Goal: Task Accomplishment & Management: Use online tool/utility

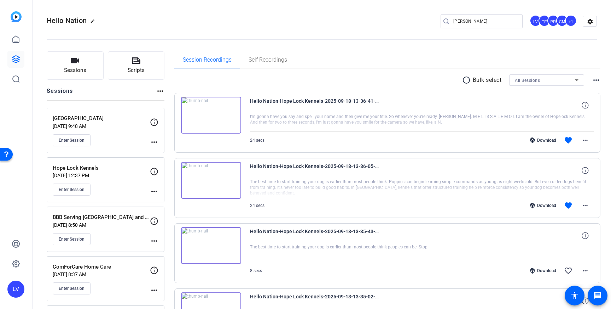
click at [499, 19] on input "[PERSON_NAME]" at bounding box center [486, 21] width 64 height 8
drag, startPoint x: 499, startPoint y: 19, endPoint x: 448, endPoint y: 20, distance: 51.3
click at [448, 20] on div "[PERSON_NAME]" at bounding box center [479, 21] width 76 height 14
type input "[PERSON_NAME]"
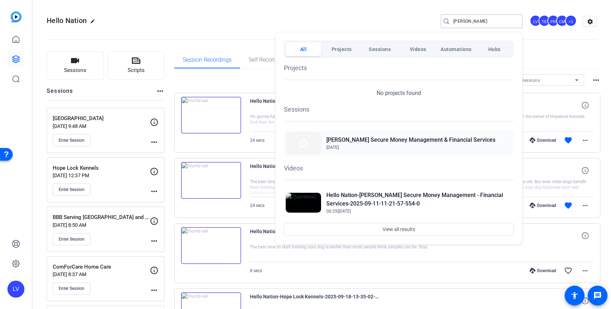
click at [364, 150] on span "[DATE]" at bounding box center [411, 147] width 169 height 6
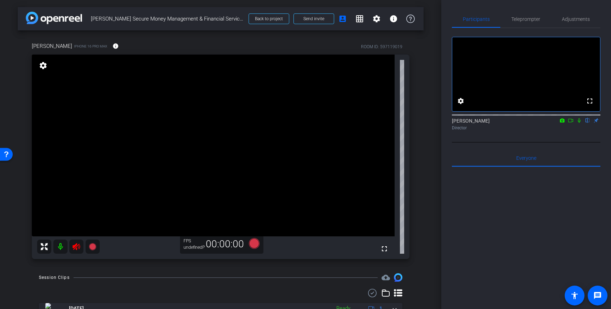
click at [76, 248] on icon at bounding box center [76, 246] width 7 height 7
click at [75, 248] on icon at bounding box center [76, 246] width 7 height 7
click at [77, 249] on div at bounding box center [68, 246] width 63 height 14
click at [107, 50] on span at bounding box center [115, 46] width 17 height 17
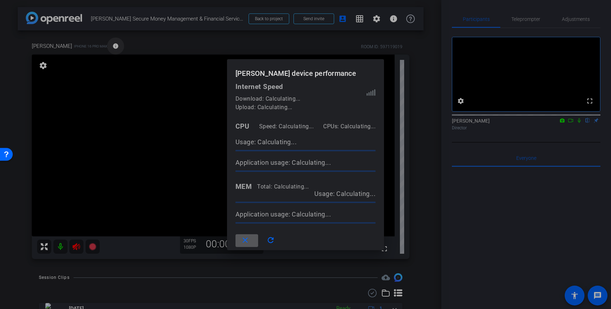
click at [97, 50] on div at bounding box center [305, 154] width 611 height 309
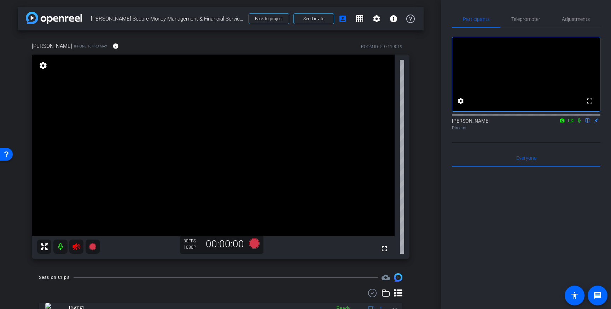
click at [75, 247] on div at bounding box center [68, 246] width 63 height 14
click at [77, 247] on icon at bounding box center [76, 246] width 8 height 8
click at [77, 246] on icon at bounding box center [76, 246] width 7 height 7
click at [107, 39] on span at bounding box center [115, 46] width 17 height 17
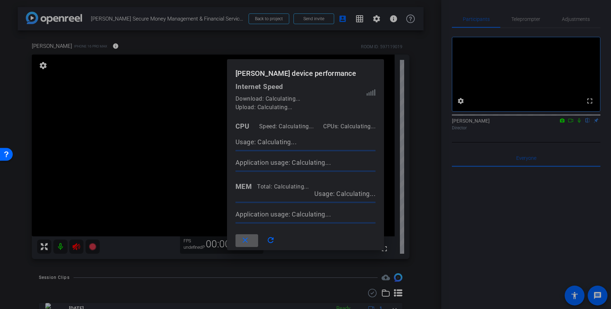
click at [97, 39] on div at bounding box center [305, 154] width 611 height 309
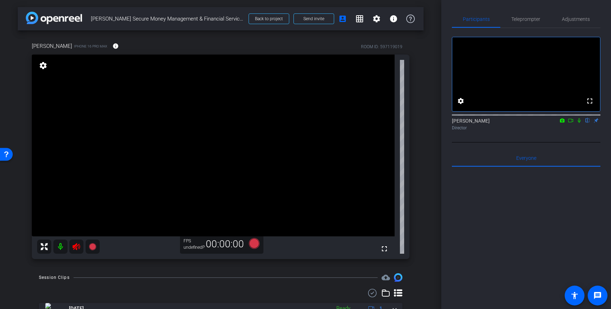
click at [76, 247] on div at bounding box center [68, 246] width 63 height 14
click at [75, 248] on icon at bounding box center [76, 246] width 8 height 8
click at [76, 246] on icon at bounding box center [76, 246] width 7 height 7
click at [113, 46] on mat-icon "info" at bounding box center [116, 46] width 6 height 6
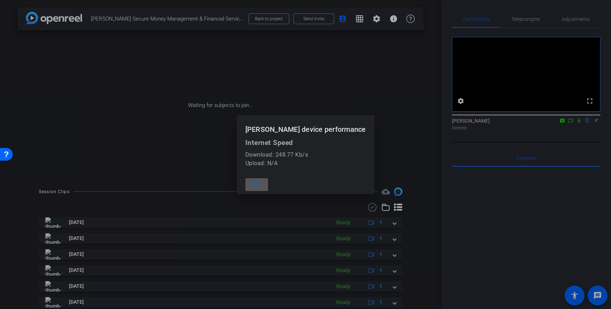
click at [268, 185] on span at bounding box center [257, 184] width 23 height 17
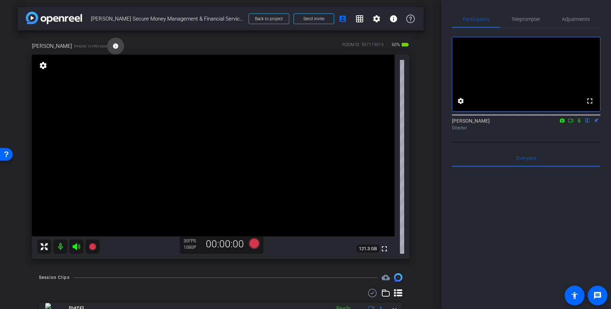
click at [113, 48] on mat-icon "info" at bounding box center [116, 46] width 6 height 6
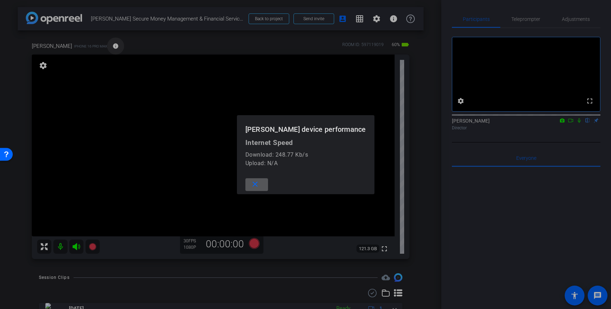
click at [100, 48] on div at bounding box center [305, 154] width 611 height 309
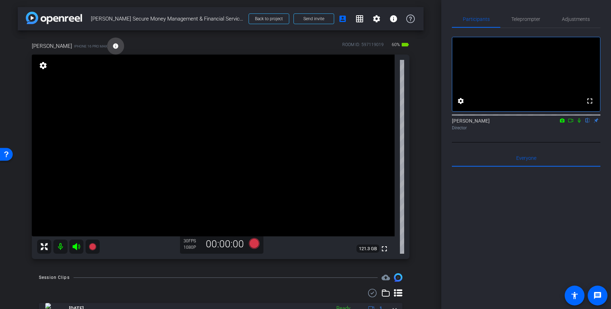
click at [107, 50] on span at bounding box center [115, 46] width 17 height 17
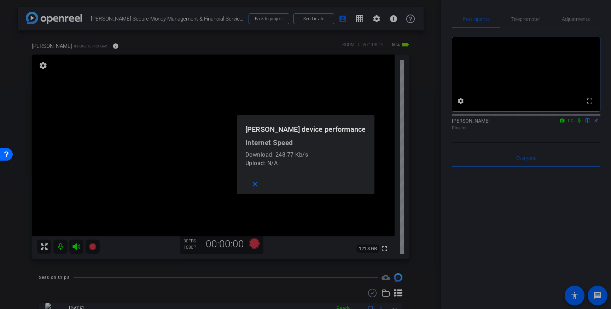
click at [208, 46] on div at bounding box center [305, 154] width 611 height 309
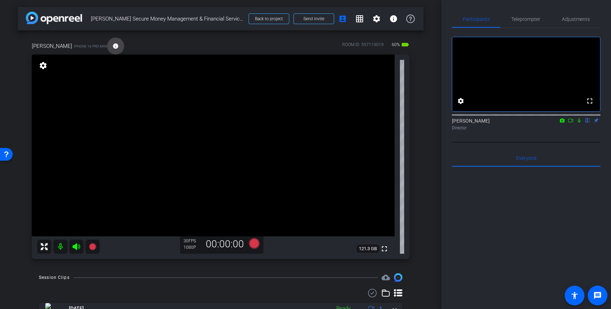
click at [107, 50] on span at bounding box center [115, 46] width 17 height 17
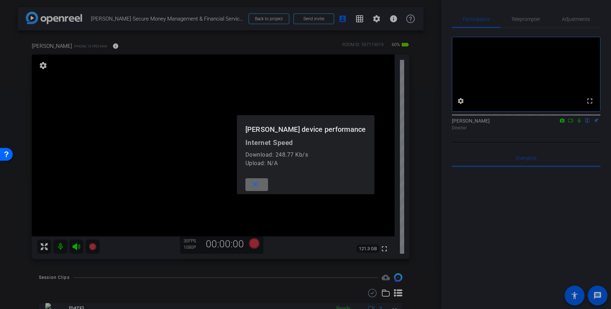
click at [260, 183] on mat-icon "close" at bounding box center [255, 184] width 9 height 9
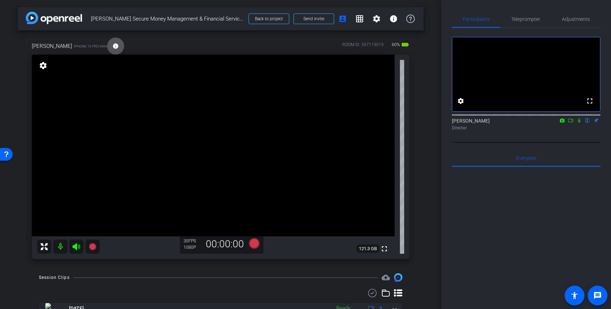
click at [113, 46] on mat-icon "info" at bounding box center [116, 46] width 6 height 6
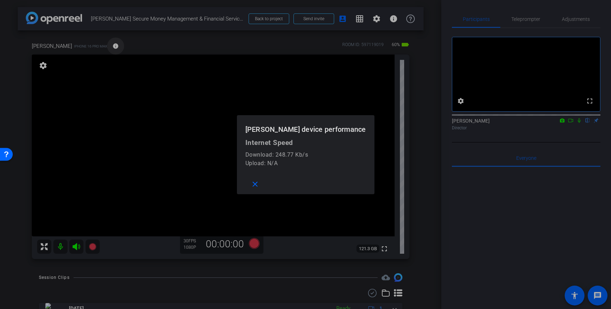
click at [99, 46] on div at bounding box center [305, 154] width 611 height 309
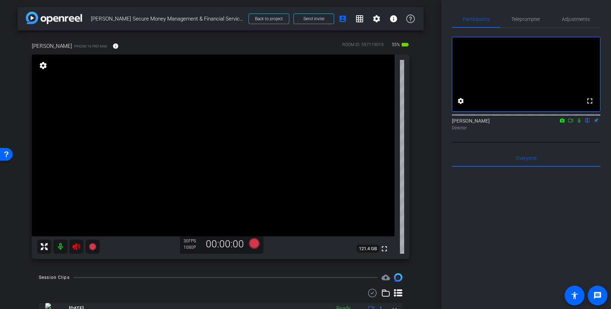
click at [77, 246] on icon at bounding box center [76, 246] width 7 height 7
click at [76, 249] on div at bounding box center [68, 246] width 63 height 14
click at [75, 247] on div at bounding box center [68, 246] width 63 height 14
click at [78, 247] on div at bounding box center [68, 246] width 63 height 14
click at [76, 249] on div at bounding box center [68, 246] width 63 height 14
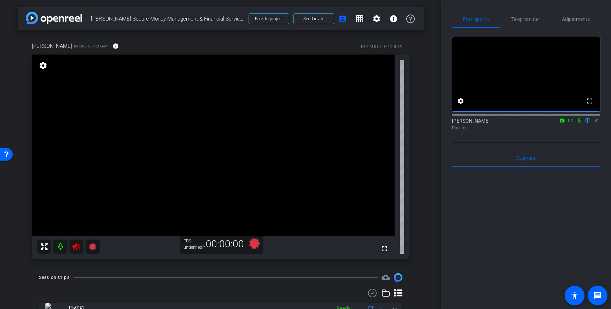
click at [77, 247] on icon at bounding box center [76, 246] width 7 height 7
click at [78, 248] on div at bounding box center [68, 246] width 63 height 14
click at [113, 47] on mat-icon "info" at bounding box center [116, 46] width 6 height 6
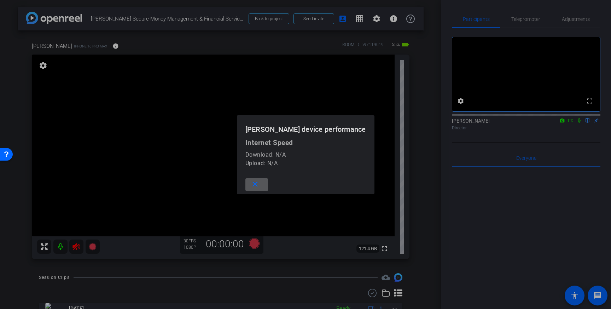
click at [97, 47] on div at bounding box center [305, 154] width 611 height 309
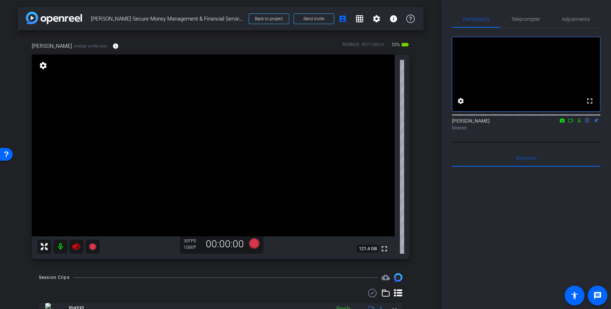
click at [77, 248] on icon at bounding box center [76, 246] width 8 height 8
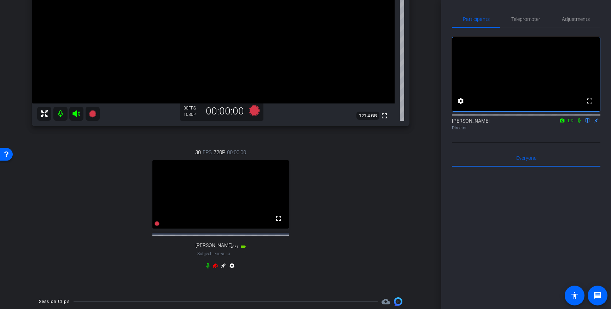
scroll to position [134, 0]
click at [215, 266] on icon at bounding box center [215, 264] width 5 height 5
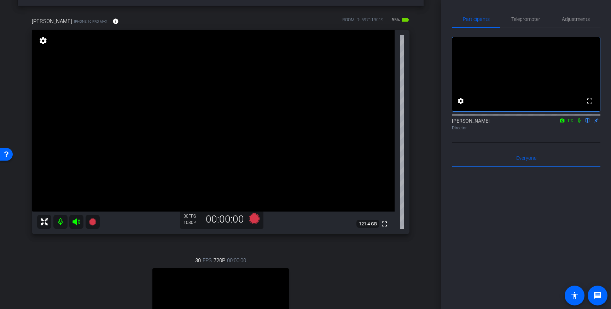
scroll to position [0, 0]
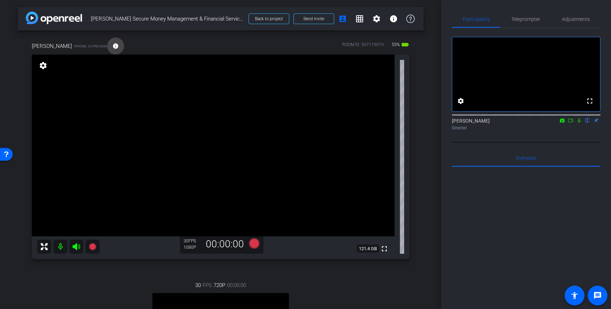
click at [113, 47] on mat-icon "info" at bounding box center [116, 46] width 6 height 6
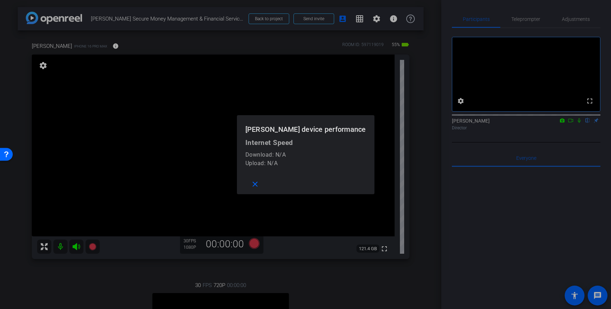
click at [100, 47] on div at bounding box center [305, 154] width 611 height 309
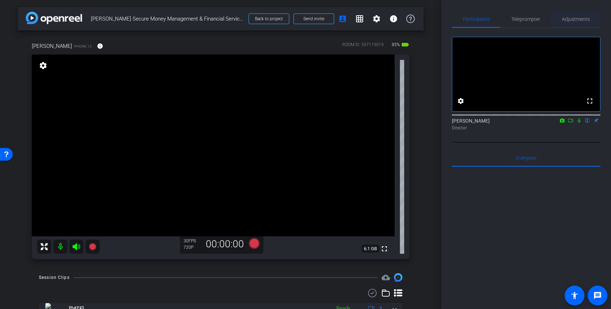
click at [573, 18] on span "Adjustments" at bounding box center [576, 19] width 28 height 5
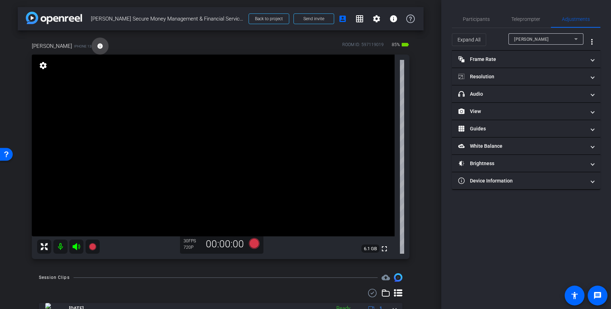
click at [92, 49] on span at bounding box center [100, 46] width 17 height 17
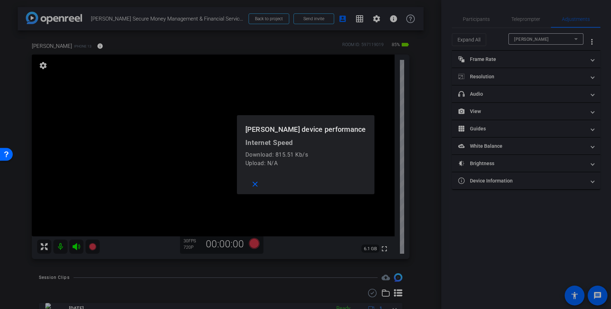
click at [68, 49] on div at bounding box center [305, 154] width 611 height 309
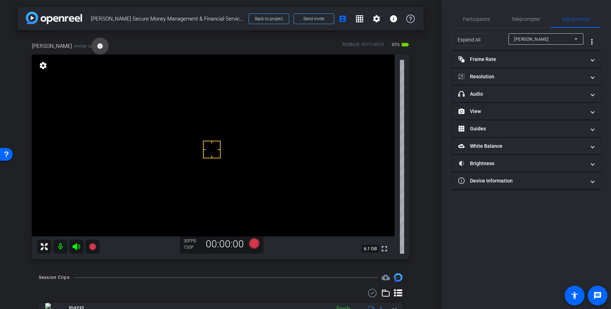
click at [92, 45] on span at bounding box center [100, 46] width 17 height 17
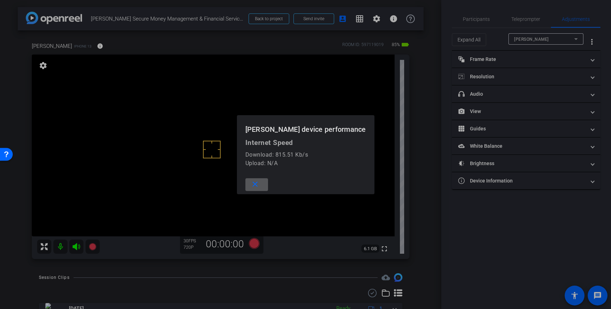
click at [260, 180] on mat-icon "close" at bounding box center [255, 184] width 9 height 9
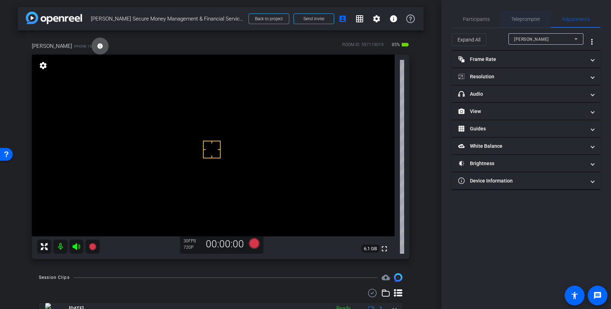
drag, startPoint x: 530, startPoint y: 18, endPoint x: 527, endPoint y: 25, distance: 7.1
click at [530, 18] on span "Teleprompter" at bounding box center [526, 19] width 29 height 5
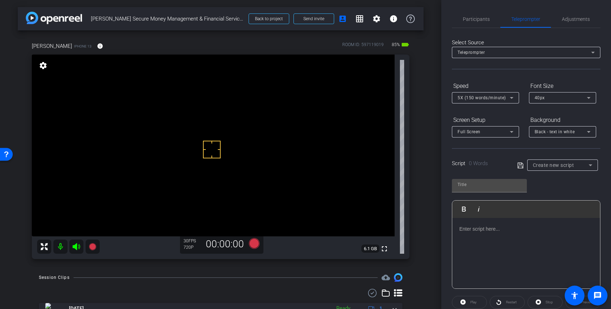
click at [528, 235] on div at bounding box center [527, 253] width 148 height 71
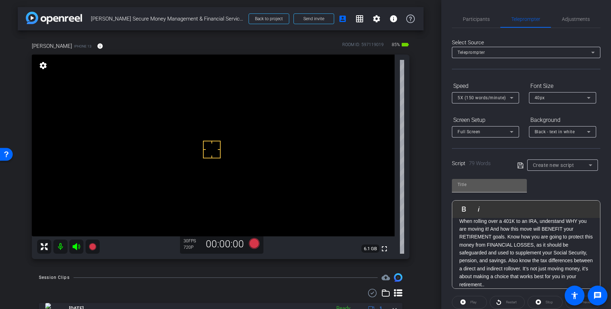
click at [478, 184] on input "text" at bounding box center [490, 184] width 64 height 8
type input "Bob"
drag, startPoint x: 499, startPoint y: 265, endPoint x: 500, endPoint y: 270, distance: 5.0
click at [499, 265] on p "When rolling over a 401K to an IRA, understand WHY you are moving it! And how t…" at bounding box center [527, 252] width 134 height 71
click at [499, 281] on p "When rolling over a 401K to an IRA, understand WHY you are moving it! And how t…" at bounding box center [527, 252] width 134 height 71
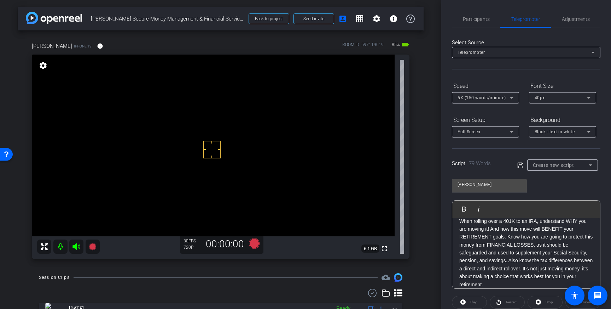
click at [519, 164] on icon at bounding box center [521, 165] width 6 height 8
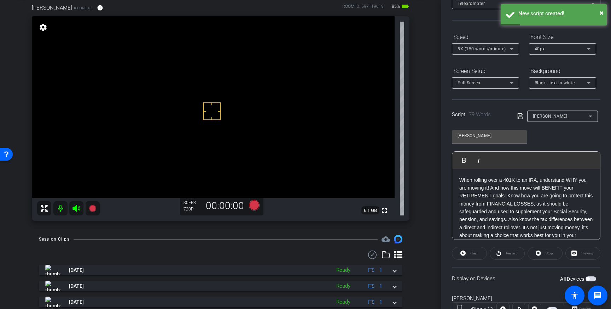
scroll to position [15, 0]
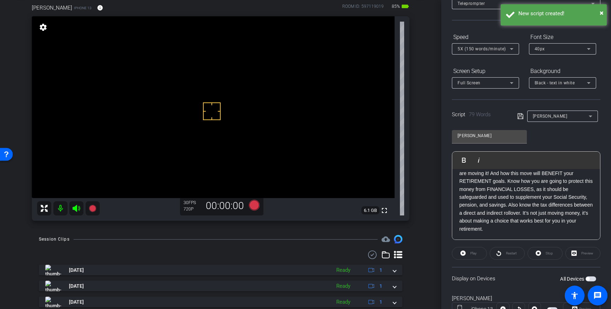
click at [589, 278] on span "button" at bounding box center [588, 279] width 4 height 4
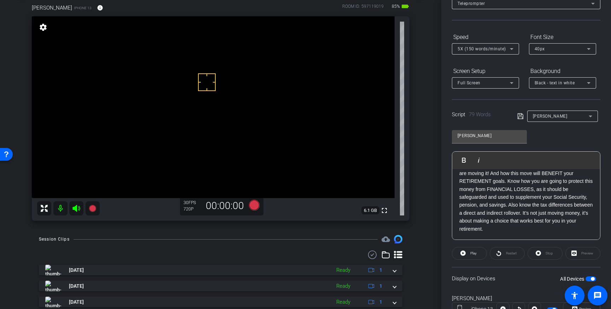
click at [506, 50] on div "5X (150 words/minute)" at bounding box center [484, 48] width 52 height 9
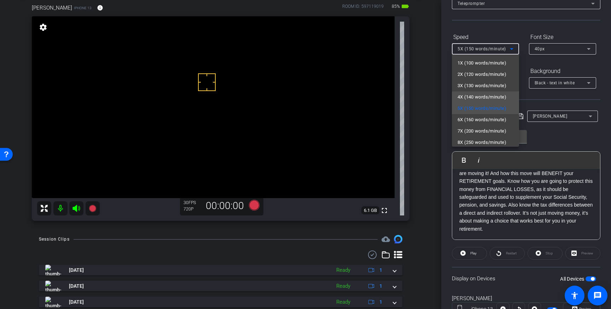
click at [478, 100] on span "4X (140 words/minute)" at bounding box center [482, 97] width 49 height 8
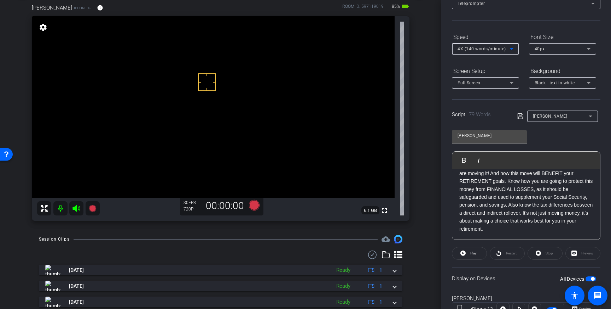
click at [522, 116] on icon at bounding box center [521, 116] width 6 height 8
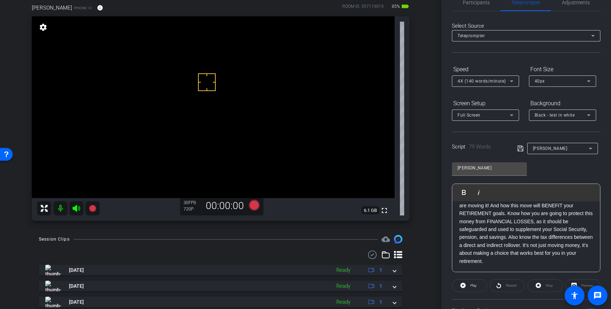
scroll to position [0, 0]
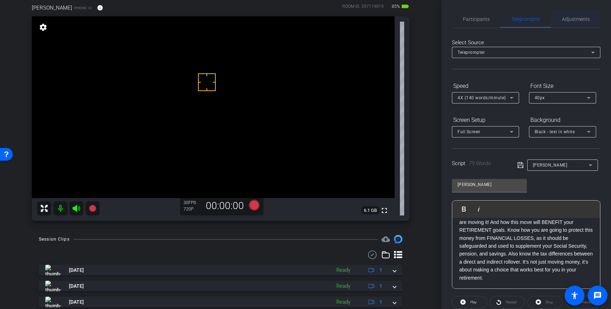
click at [569, 18] on span "Adjustments" at bounding box center [576, 19] width 28 height 5
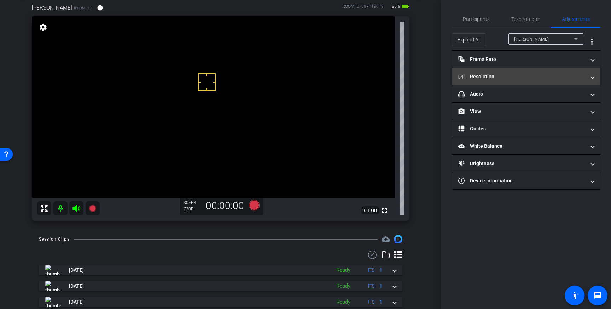
click at [564, 79] on mat-panel-title "Resolution" at bounding box center [522, 76] width 127 height 7
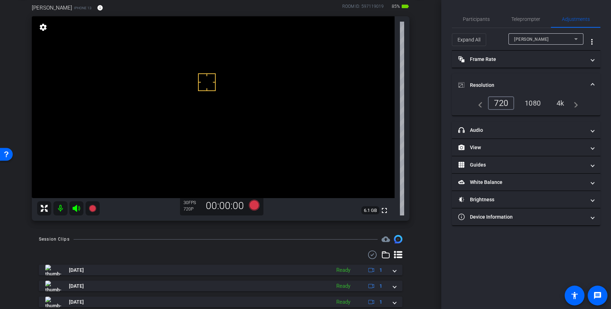
click at [564, 105] on div "4k" at bounding box center [561, 103] width 18 height 12
click at [592, 82] on span at bounding box center [593, 84] width 3 height 7
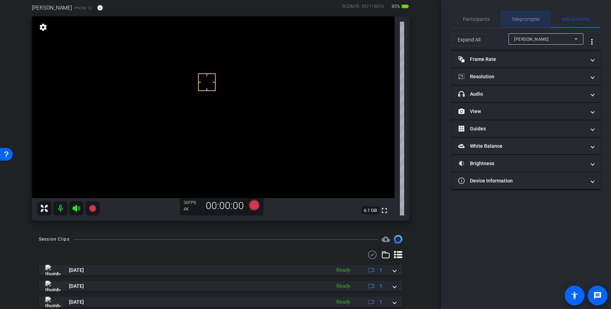
click at [521, 17] on span "Teleprompter" at bounding box center [526, 19] width 29 height 5
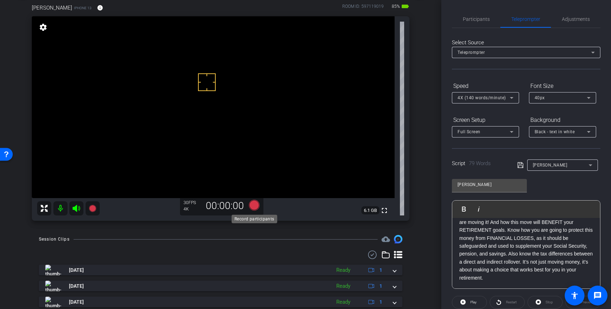
click at [258, 201] on icon at bounding box center [254, 204] width 17 height 13
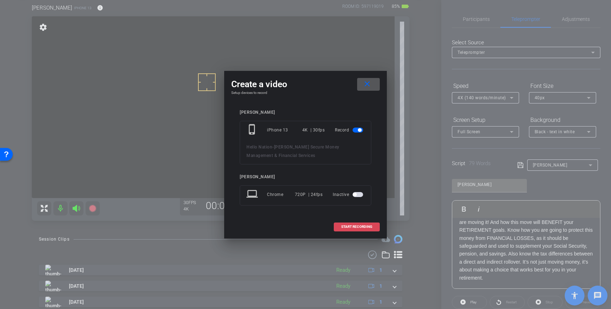
click at [358, 223] on span at bounding box center [356, 226] width 45 height 17
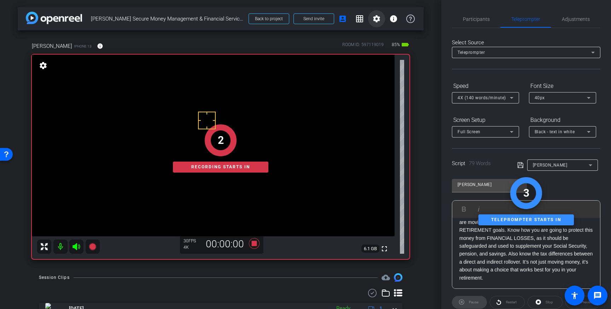
click at [378, 21] on mat-icon "settings" at bounding box center [377, 19] width 8 height 8
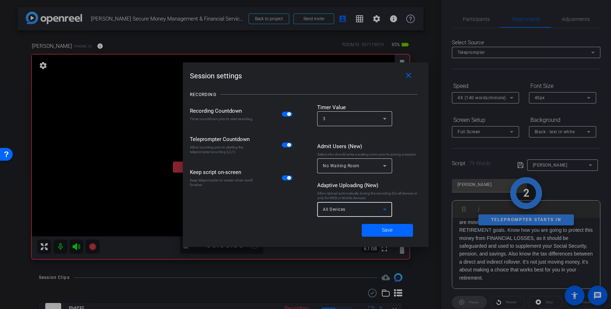
click at [353, 209] on div "All Devices" at bounding box center [353, 209] width 60 height 9
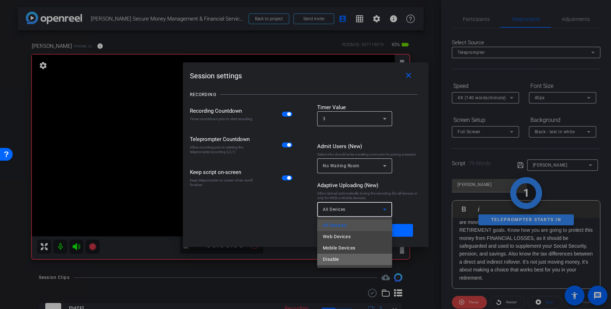
click at [341, 257] on mat-option "Disable" at bounding box center [354, 258] width 75 height 11
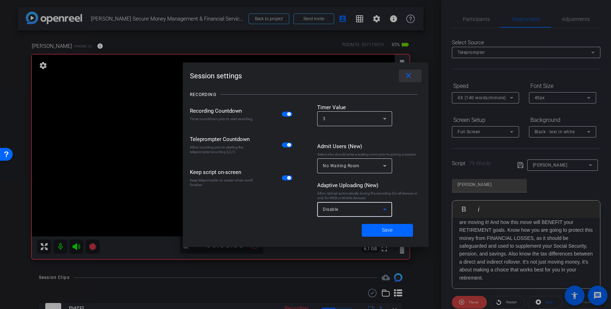
click at [407, 75] on mat-icon "close" at bounding box center [408, 75] width 9 height 9
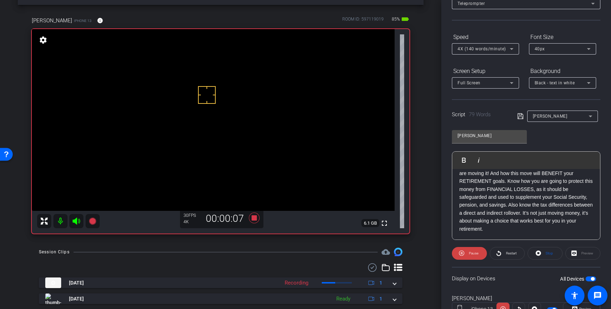
scroll to position [50, 0]
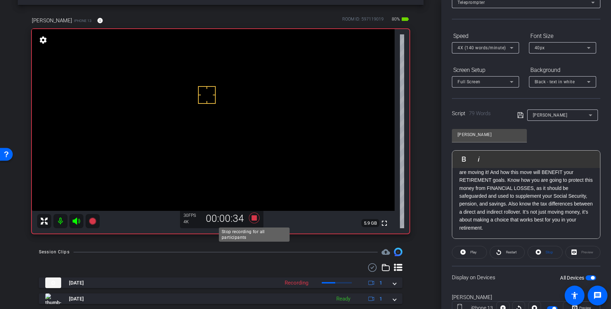
click at [255, 219] on icon at bounding box center [254, 217] width 11 height 11
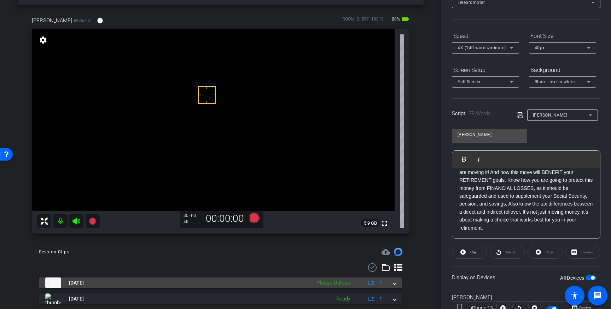
click at [396, 282] on span at bounding box center [394, 282] width 3 height 7
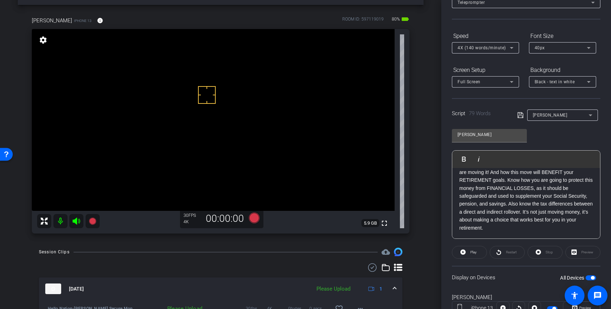
scroll to position [36, 0]
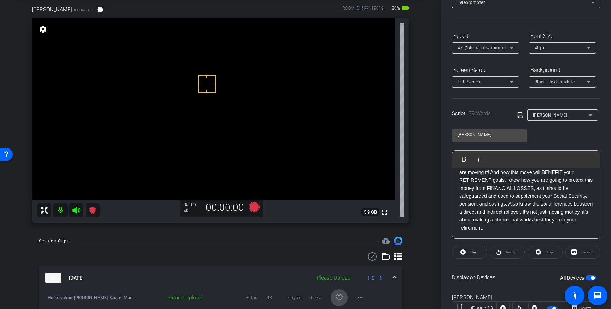
click at [340, 296] on mat-icon "favorite_border" at bounding box center [339, 297] width 8 height 8
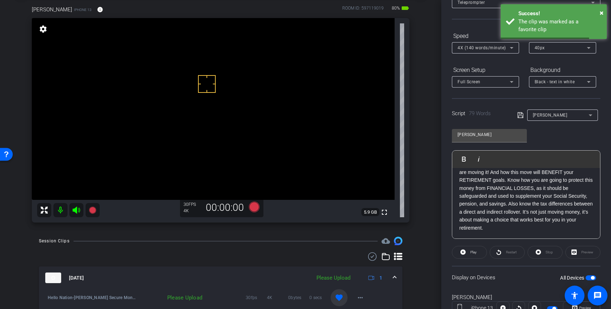
click at [399, 277] on mat-expansion-panel-header "Sep 19, 2025 Please Upload 1" at bounding box center [221, 277] width 364 height 23
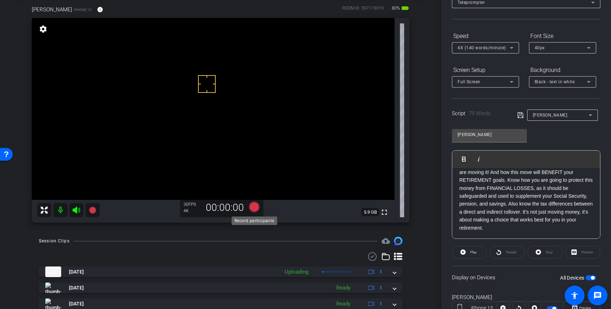
click at [251, 206] on icon at bounding box center [254, 206] width 11 height 11
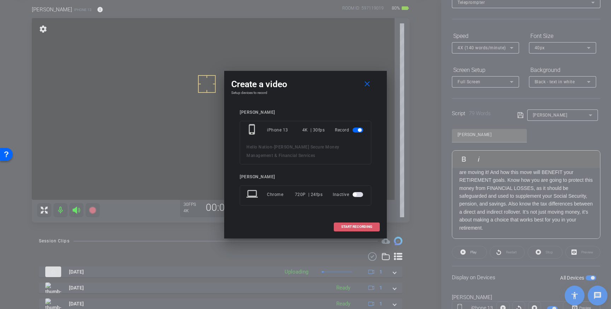
click at [353, 226] on span "START RECORDING" at bounding box center [356, 227] width 31 height 4
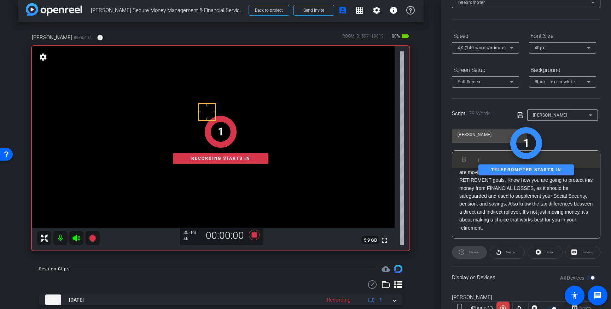
scroll to position [0, 0]
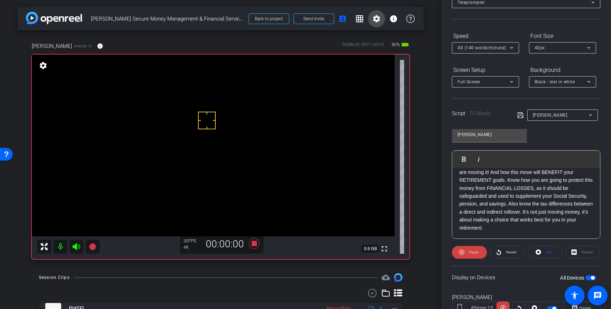
click at [371, 20] on span at bounding box center [376, 18] width 17 height 17
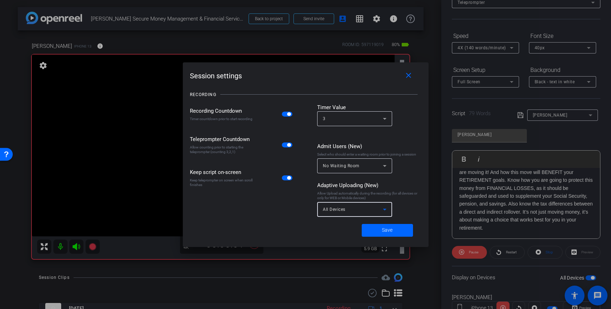
click at [371, 207] on div "All Devices" at bounding box center [353, 209] width 60 height 9
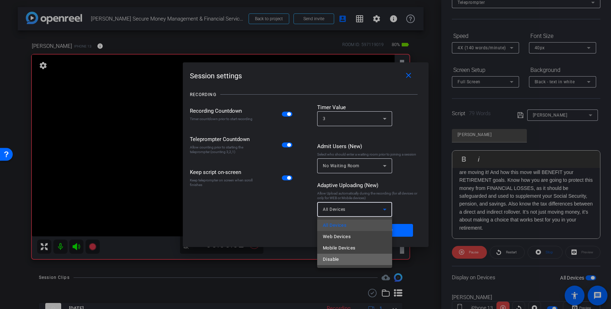
click at [339, 258] on mat-option "Disable" at bounding box center [354, 258] width 75 height 11
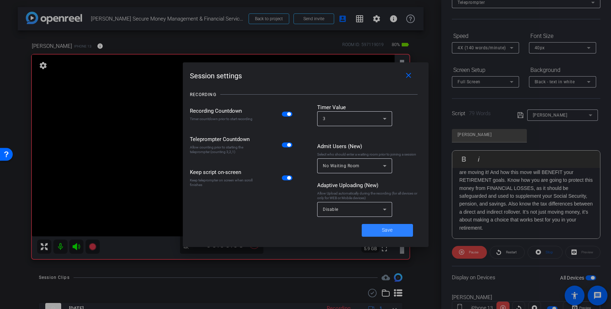
click at [380, 229] on span at bounding box center [387, 229] width 51 height 17
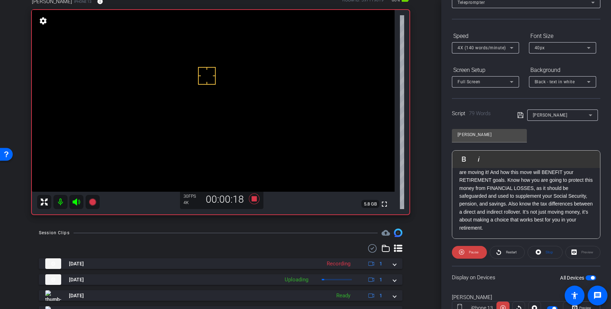
scroll to position [41, 0]
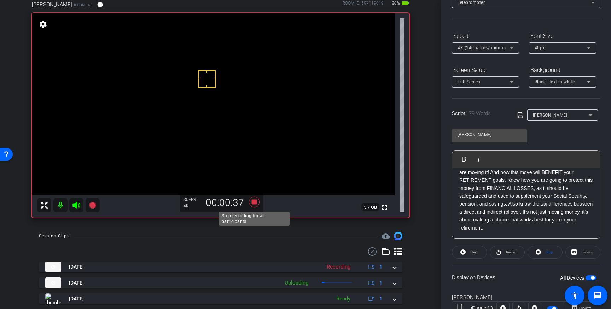
click at [256, 203] on icon at bounding box center [254, 201] width 11 height 11
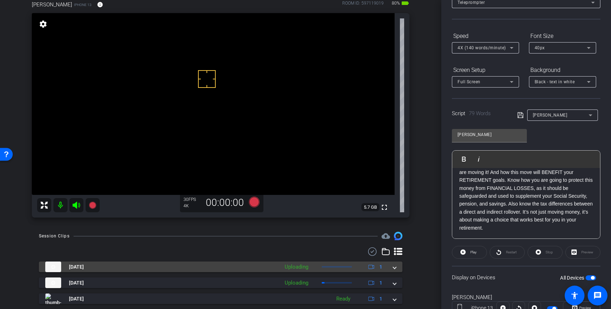
click at [396, 267] on span at bounding box center [394, 266] width 3 height 7
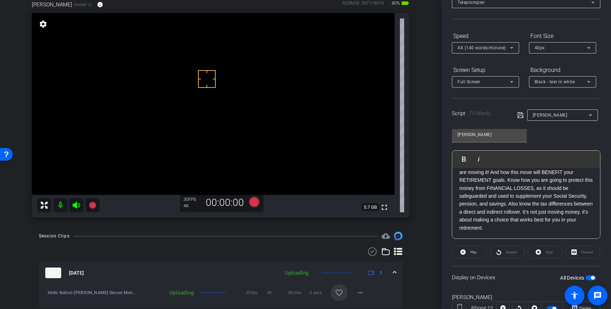
click at [339, 293] on mat-icon "favorite_border" at bounding box center [339, 292] width 8 height 8
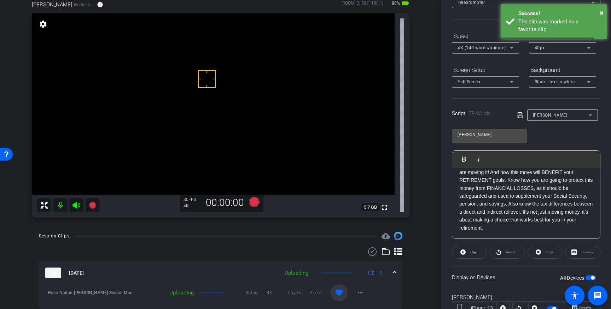
click at [394, 273] on span at bounding box center [394, 272] width 3 height 7
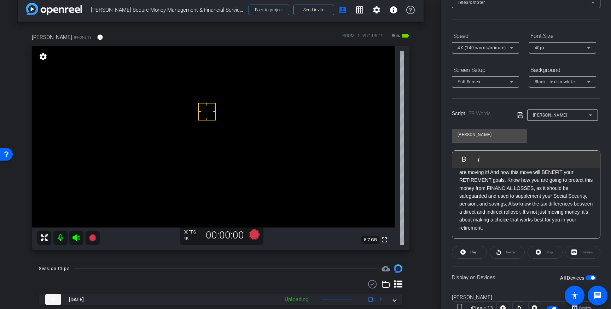
scroll to position [0, 0]
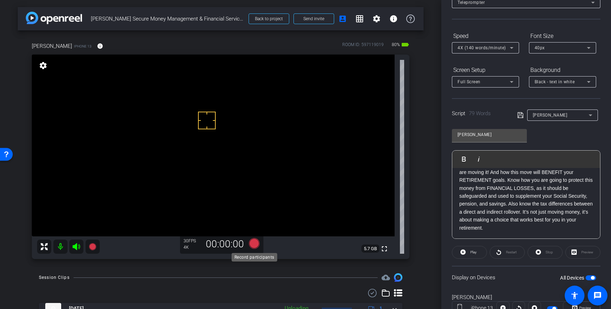
click at [254, 247] on icon at bounding box center [254, 243] width 11 height 11
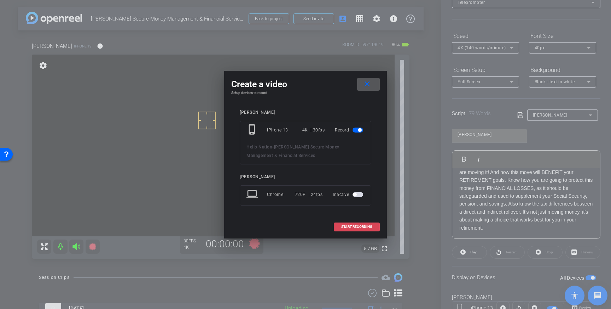
click at [359, 226] on span "START RECORDING" at bounding box center [356, 227] width 31 height 4
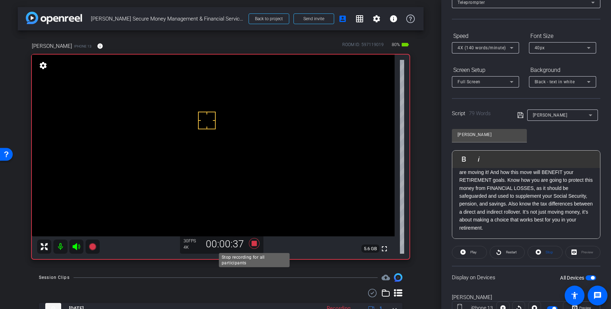
click at [257, 245] on icon at bounding box center [254, 243] width 17 height 13
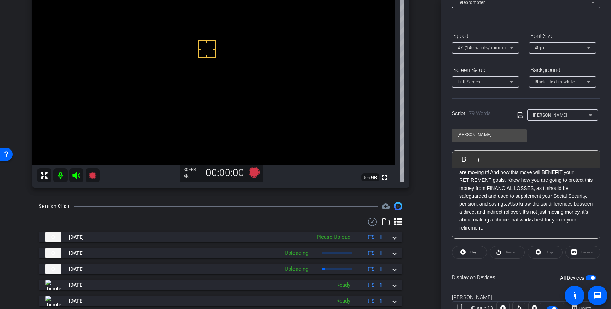
scroll to position [88, 0]
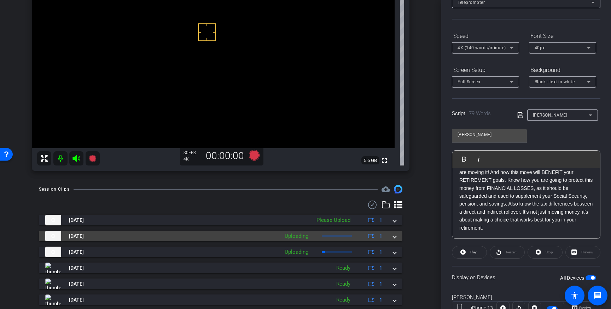
drag, startPoint x: 394, startPoint y: 225, endPoint x: 390, endPoint y: 239, distance: 14.2
click at [394, 225] on div "Sep 19, 2025 Please Upload 1 Hello Nation-Carey Secure Money Management - Finan…" at bounding box center [221, 291] width 364 height 154
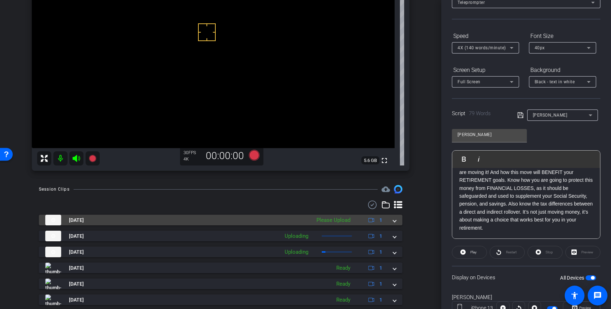
click at [397, 221] on mat-expansion-panel-header "Sep 19, 2025 Please Upload 1" at bounding box center [221, 219] width 364 height 11
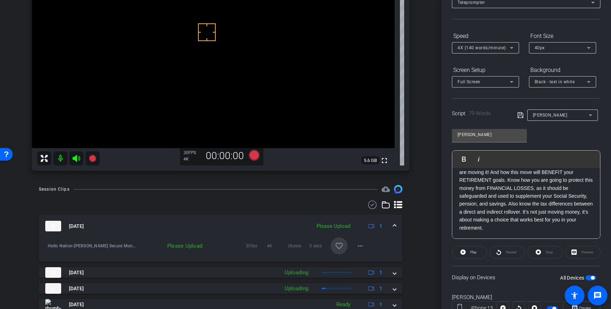
drag, startPoint x: 343, startPoint y: 247, endPoint x: 379, endPoint y: 228, distance: 41.3
click at [343, 247] on mat-icon "favorite_border" at bounding box center [339, 245] width 8 height 8
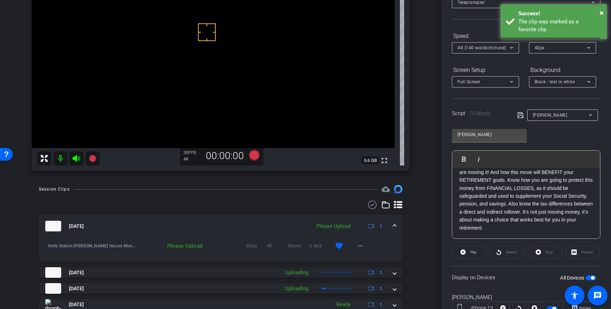
click at [392, 226] on div "Sep 19, 2025 Please Upload 1" at bounding box center [219, 225] width 348 height 11
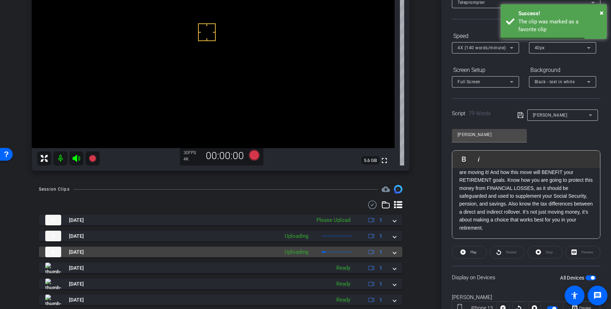
click at [393, 254] on span at bounding box center [394, 251] width 3 height 7
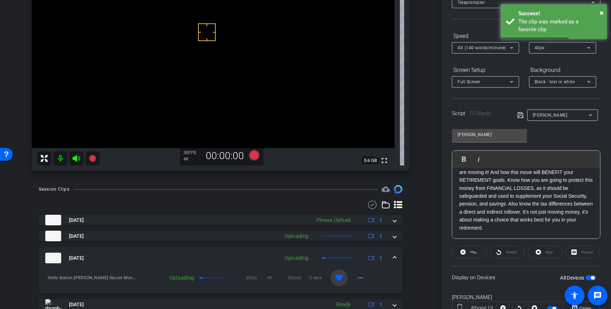
drag, startPoint x: 340, startPoint y: 280, endPoint x: 392, endPoint y: 260, distance: 55.2
click at [340, 280] on mat-icon "favorite" at bounding box center [339, 277] width 8 height 8
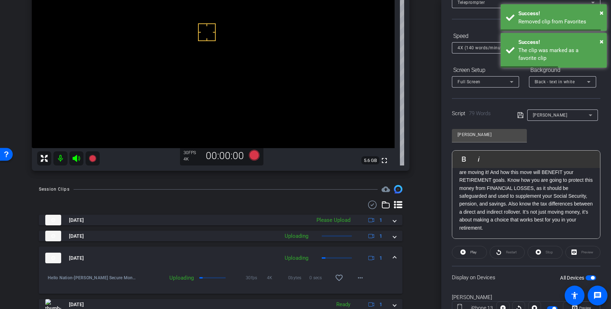
drag, startPoint x: 393, startPoint y: 259, endPoint x: 409, endPoint y: 254, distance: 16.8
click at [393, 259] on div "Sep 19, 2025 Uploading 1" at bounding box center [219, 257] width 348 height 11
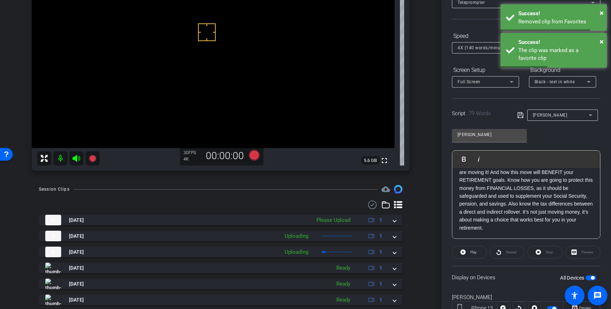
scroll to position [78, 0]
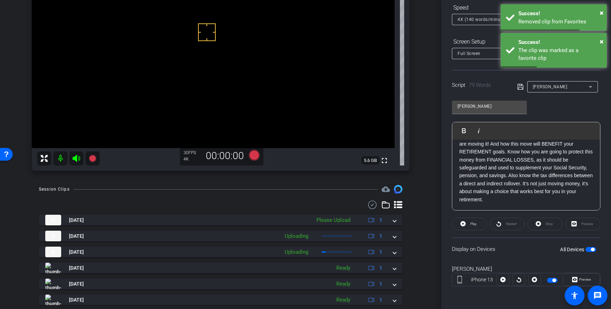
click at [588, 246] on div "All Devices" at bounding box center [578, 249] width 36 height 7
click at [590, 247] on span "button" at bounding box center [591, 249] width 11 height 5
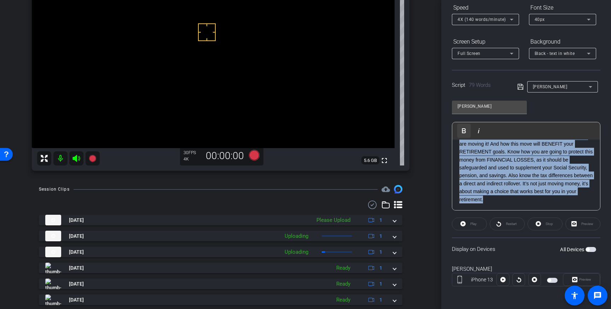
scroll to position [0, 0]
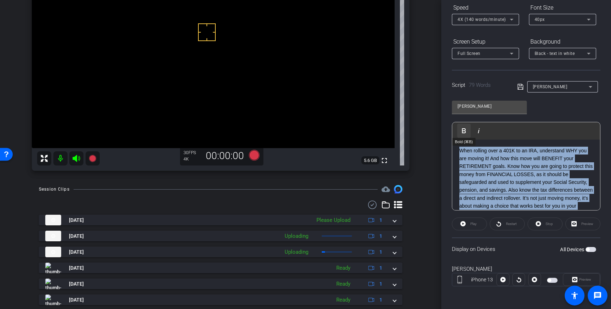
drag, startPoint x: 496, startPoint y: 199, endPoint x: 463, endPoint y: 132, distance: 74.5
click at [464, 132] on div "Play Play from this location Play Selected Play and display the selected text o…" at bounding box center [526, 166] width 149 height 88
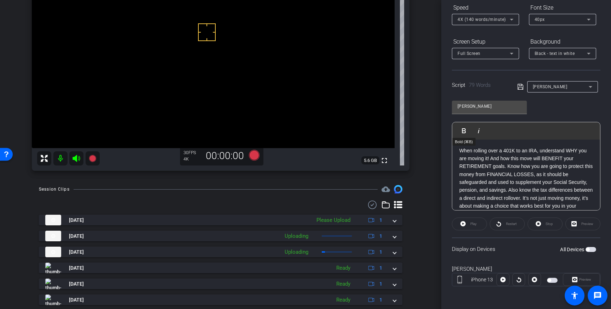
scroll to position [8, 0]
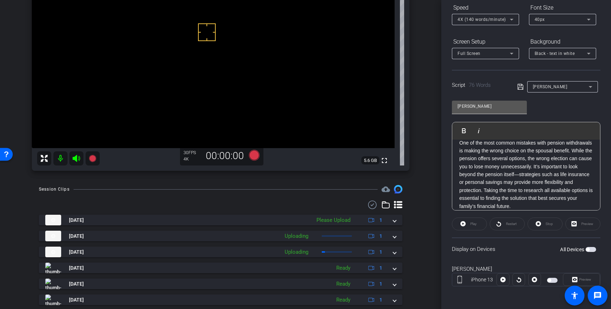
drag, startPoint x: 520, startPoint y: 87, endPoint x: 523, endPoint y: 102, distance: 14.8
click at [520, 87] on icon at bounding box center [521, 87] width 6 height 6
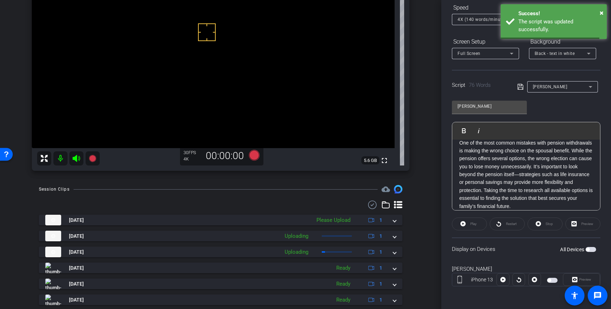
scroll to position [15, 0]
drag, startPoint x: 520, startPoint y: 87, endPoint x: 516, endPoint y: 88, distance: 3.6
click at [520, 87] on icon at bounding box center [521, 86] width 6 height 8
click at [592, 250] on span "button" at bounding box center [591, 249] width 11 height 5
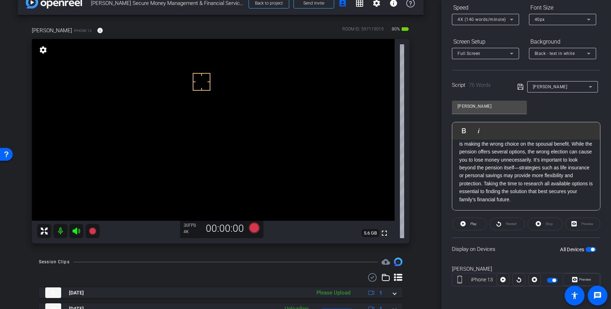
scroll to position [17, 0]
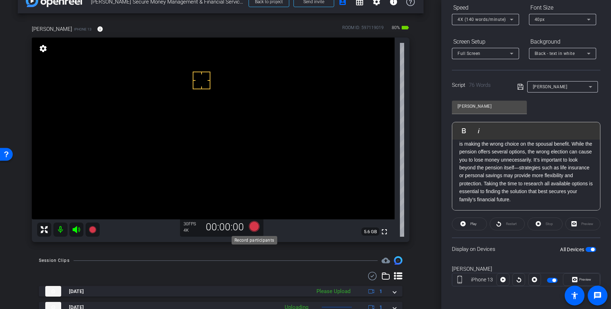
click at [254, 227] on icon at bounding box center [254, 226] width 11 height 11
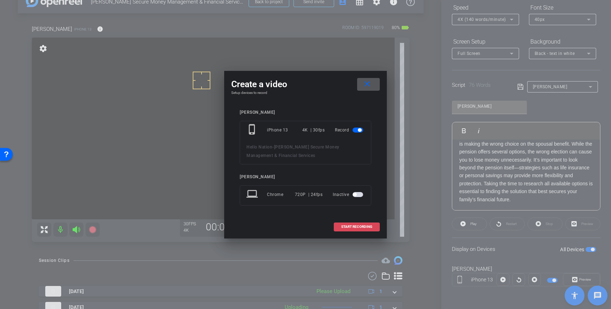
click at [362, 226] on span "START RECORDING" at bounding box center [356, 227] width 31 height 4
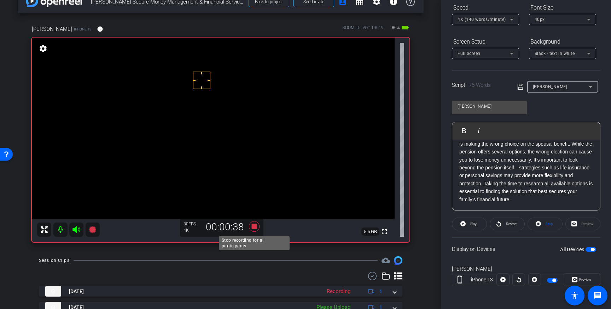
click at [254, 228] on icon at bounding box center [254, 226] width 11 height 11
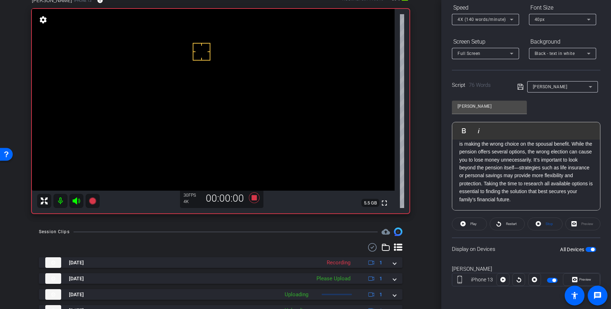
scroll to position [60, 0]
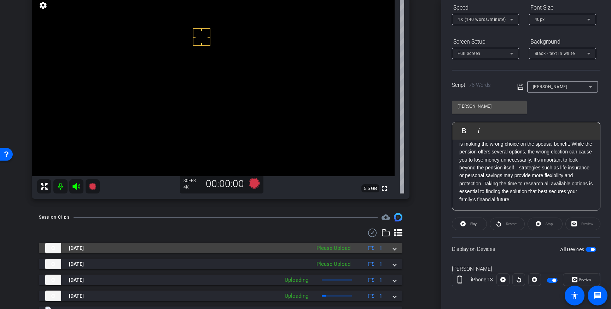
click at [397, 248] on mat-expansion-panel-header "Sep 19, 2025 Please Upload 1" at bounding box center [221, 247] width 364 height 11
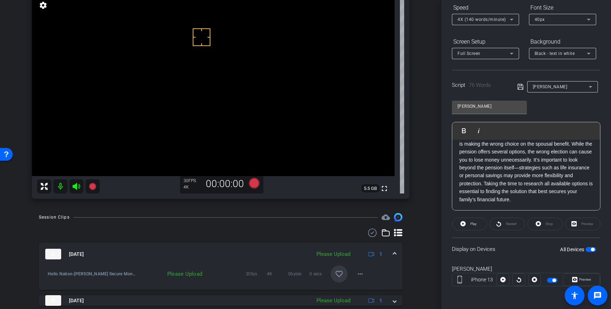
click at [343, 270] on mat-icon "favorite_border" at bounding box center [339, 273] width 8 height 8
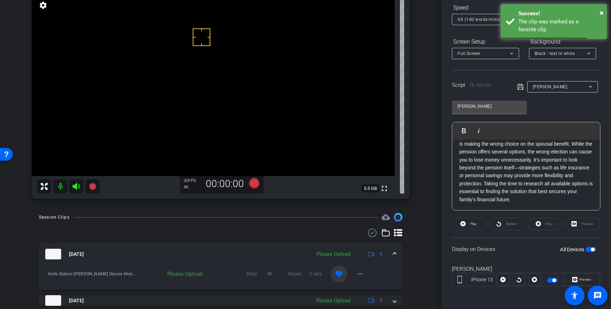
click at [394, 252] on span at bounding box center [394, 253] width 3 height 7
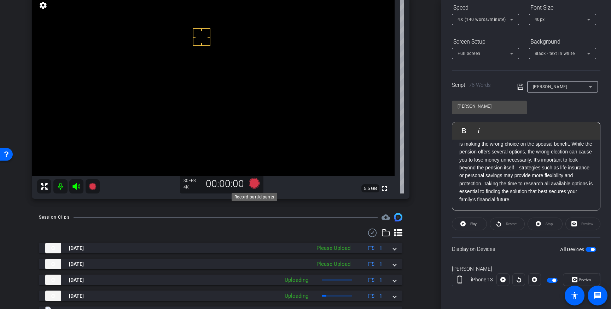
click at [251, 180] on icon at bounding box center [254, 183] width 11 height 11
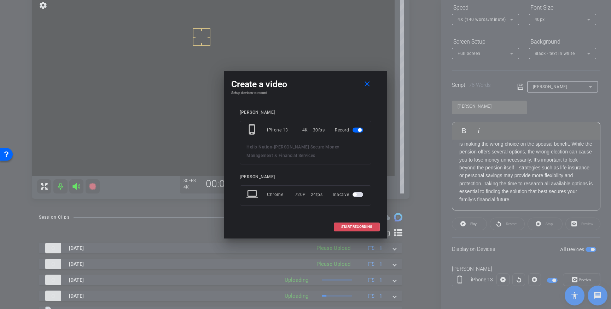
drag, startPoint x: 362, startPoint y: 226, endPoint x: 416, endPoint y: 203, distance: 59.5
click at [362, 226] on span "START RECORDING" at bounding box center [356, 227] width 31 height 4
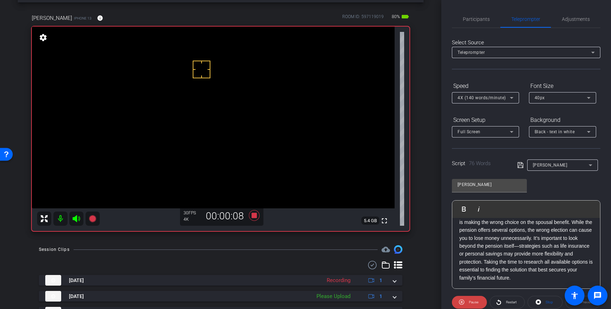
scroll to position [24, 0]
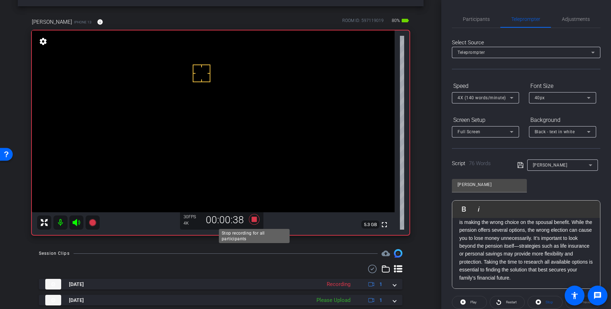
click at [256, 220] on icon at bounding box center [254, 219] width 11 height 11
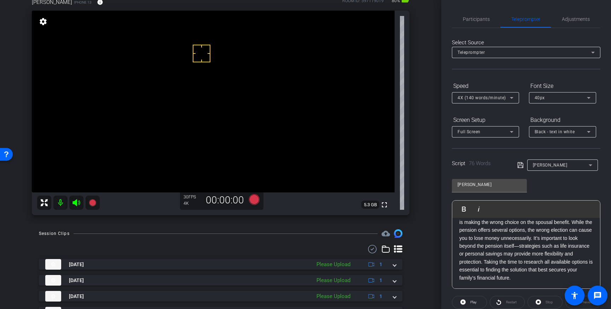
scroll to position [57, 0]
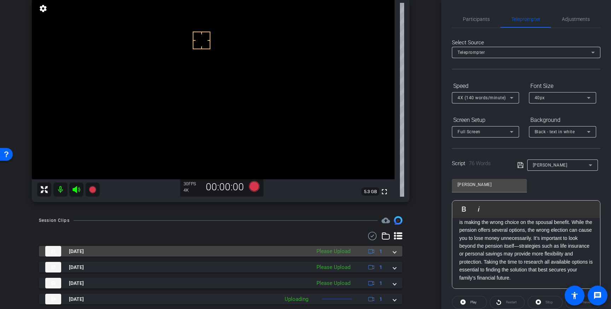
click at [396, 252] on mat-expansion-panel-header "Sep 19, 2025 Please Upload 1" at bounding box center [221, 251] width 364 height 11
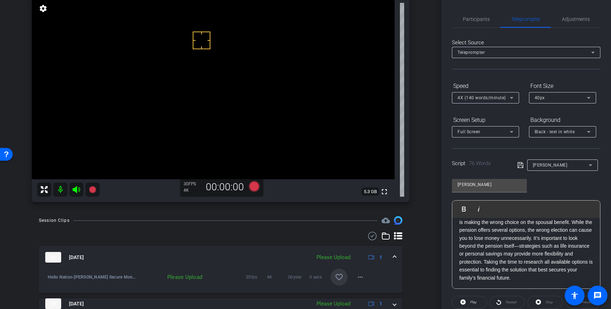
click at [340, 278] on mat-icon "favorite_border" at bounding box center [339, 276] width 8 height 8
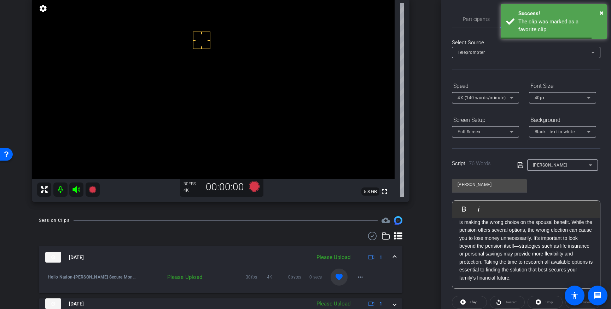
click at [392, 253] on div "Sep 19, 2025 Please Upload 1" at bounding box center [219, 257] width 348 height 11
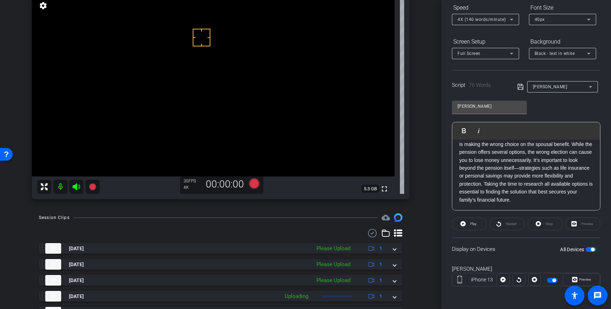
scroll to position [59, 0]
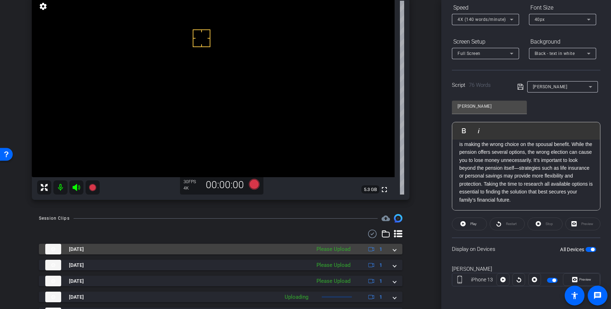
click at [396, 250] on span at bounding box center [394, 248] width 3 height 7
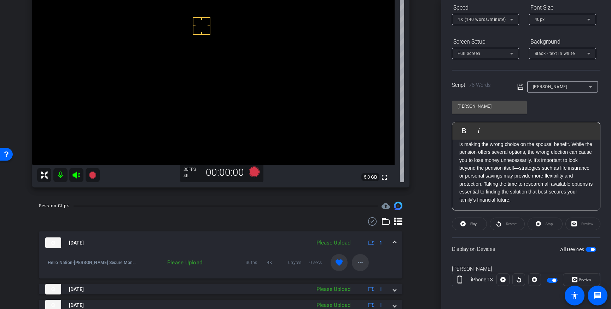
scroll to position [85, 0]
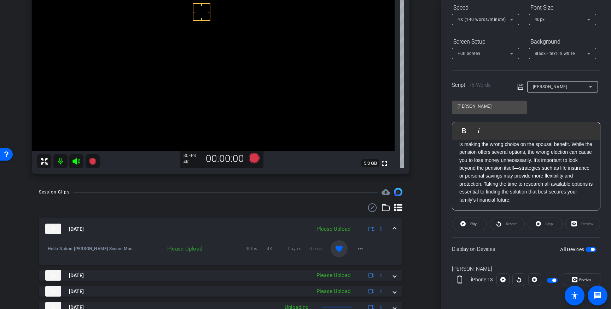
click at [342, 250] on mat-icon "favorite" at bounding box center [339, 248] width 8 height 8
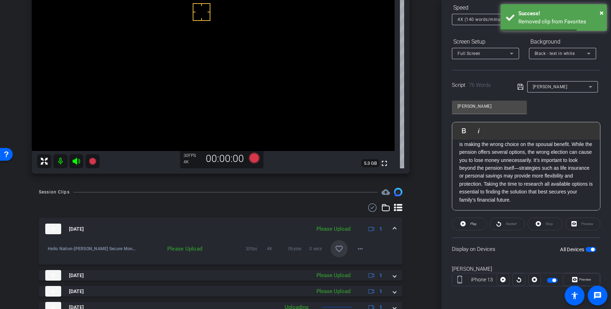
click at [392, 232] on div "Sep 19, 2025 Please Upload 1" at bounding box center [219, 228] width 348 height 11
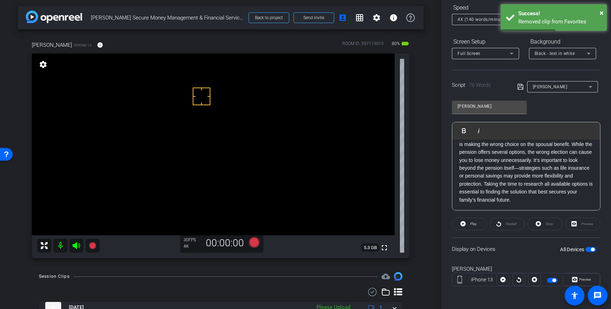
scroll to position [0, 0]
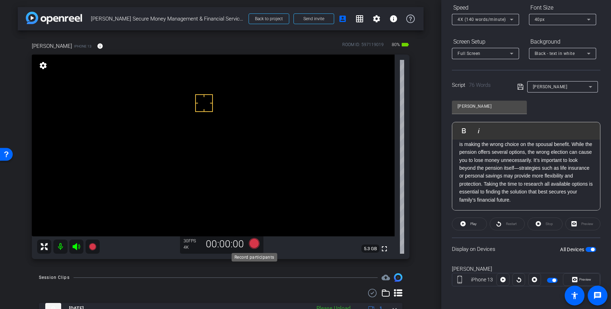
click at [255, 247] on icon at bounding box center [254, 243] width 11 height 11
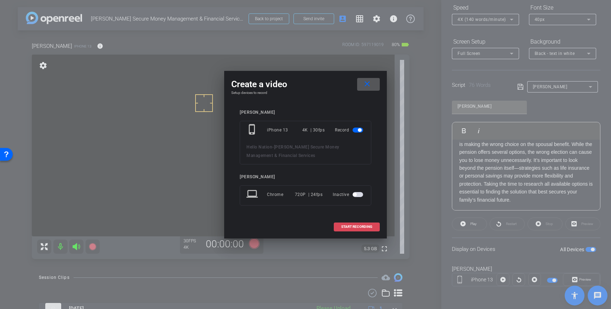
click at [363, 230] on span at bounding box center [356, 226] width 45 height 17
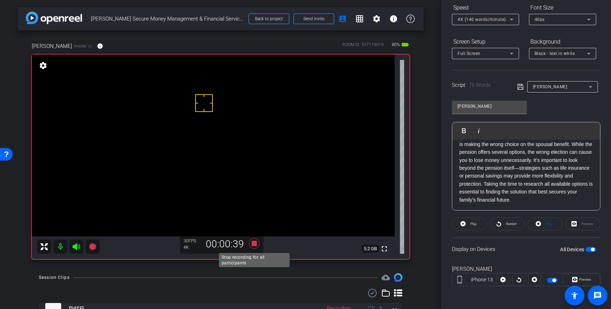
click at [254, 246] on icon at bounding box center [254, 243] width 11 height 11
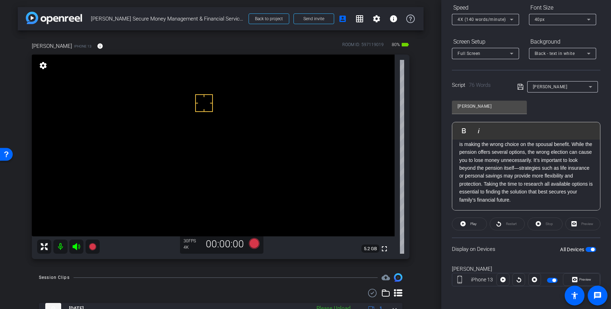
scroll to position [3, 0]
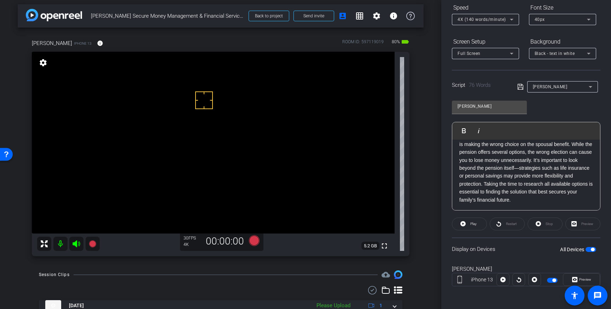
drag, startPoint x: 213, startPoint y: 92, endPoint x: 208, endPoint y: 88, distance: 6.3
click at [254, 241] on icon at bounding box center [254, 240] width 11 height 11
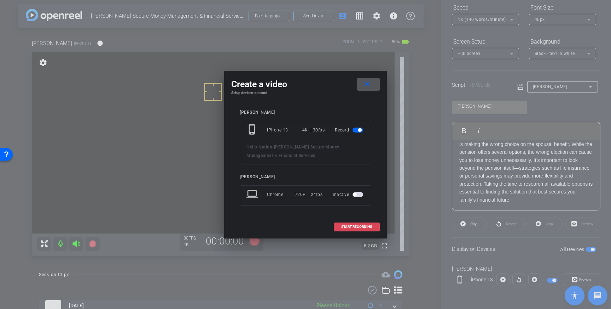
click at [356, 225] on span "START RECORDING" at bounding box center [356, 227] width 31 height 4
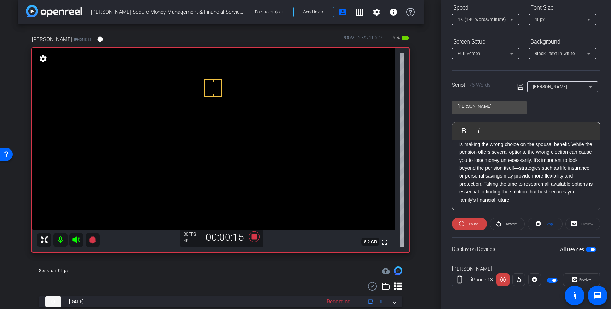
scroll to position [0, 0]
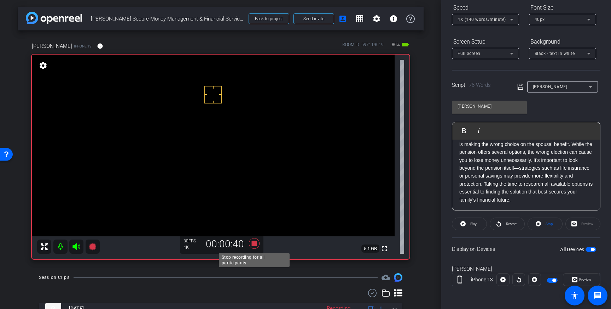
click at [257, 246] on icon at bounding box center [254, 243] width 11 height 11
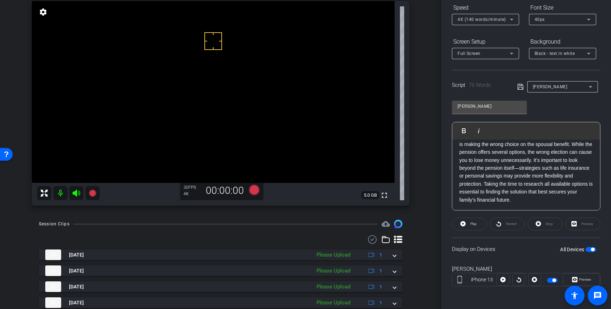
scroll to position [58, 0]
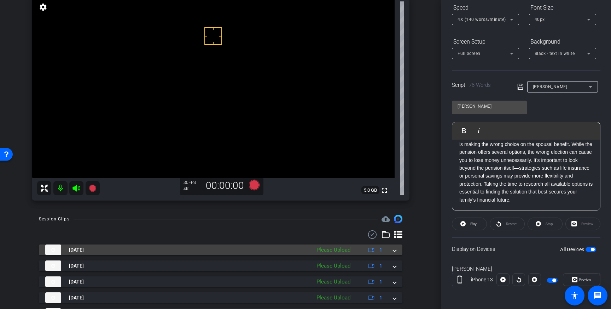
click at [392, 252] on div "Sep 19, 2025 Please Upload 1" at bounding box center [219, 249] width 348 height 11
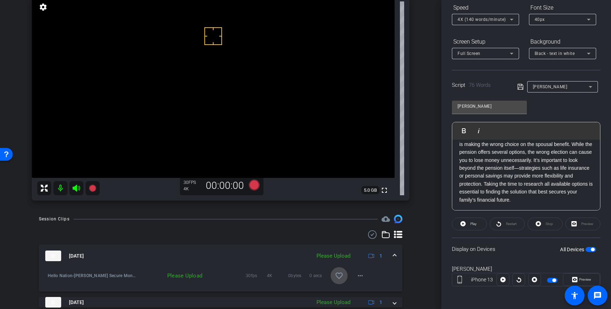
click at [340, 276] on mat-icon "favorite_border" at bounding box center [339, 275] width 8 height 8
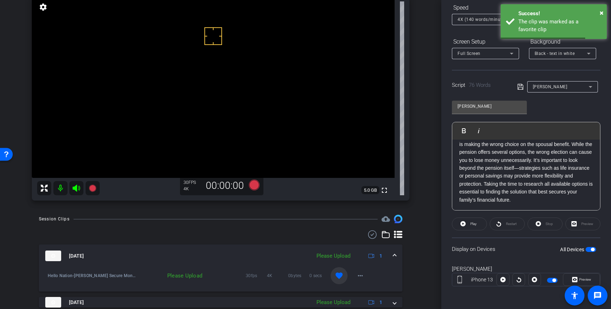
drag, startPoint x: 397, startPoint y: 254, endPoint x: 397, endPoint y: 259, distance: 5.4
click at [396, 254] on mat-expansion-panel-header "Sep 19, 2025 Please Upload 1" at bounding box center [221, 255] width 364 height 23
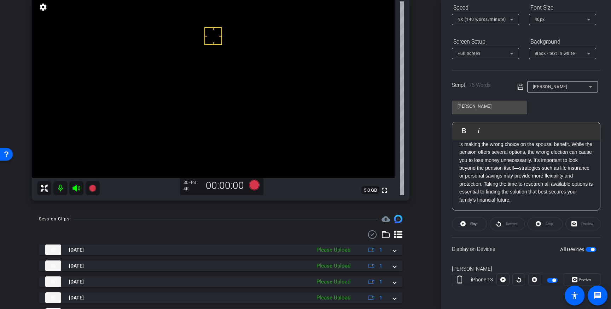
click at [592, 251] on span "button" at bounding box center [591, 249] width 11 height 5
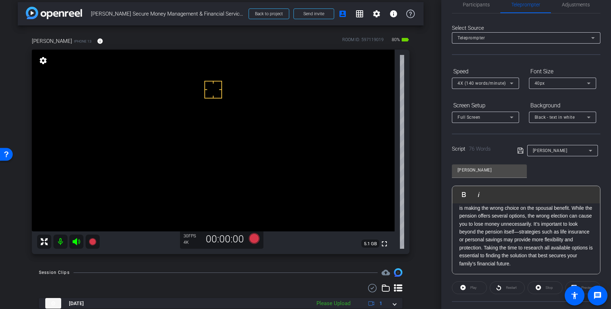
scroll to position [0, 0]
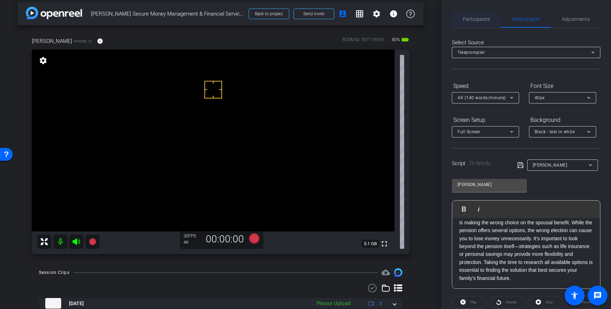
click at [477, 22] on span "Participants" at bounding box center [476, 19] width 27 height 17
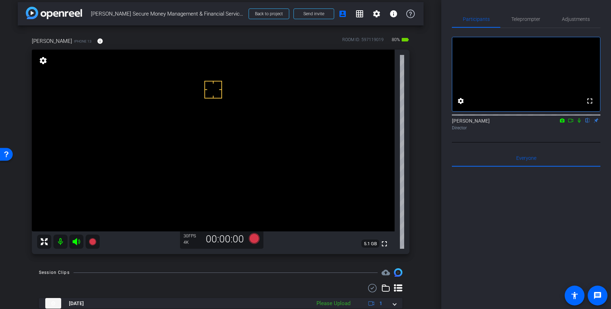
click at [570, 123] on icon at bounding box center [571, 120] width 6 height 5
click at [588, 123] on icon at bounding box center [588, 120] width 6 height 5
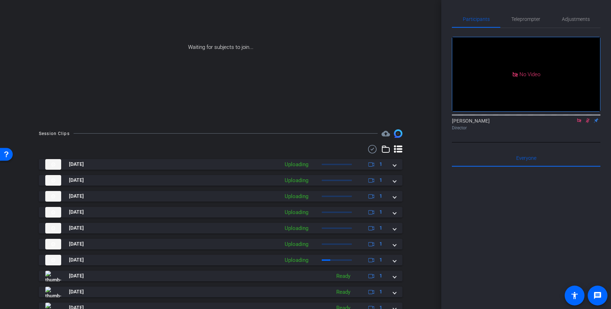
scroll to position [55, 0]
